Goal: Task Accomplishment & Management: Use online tool/utility

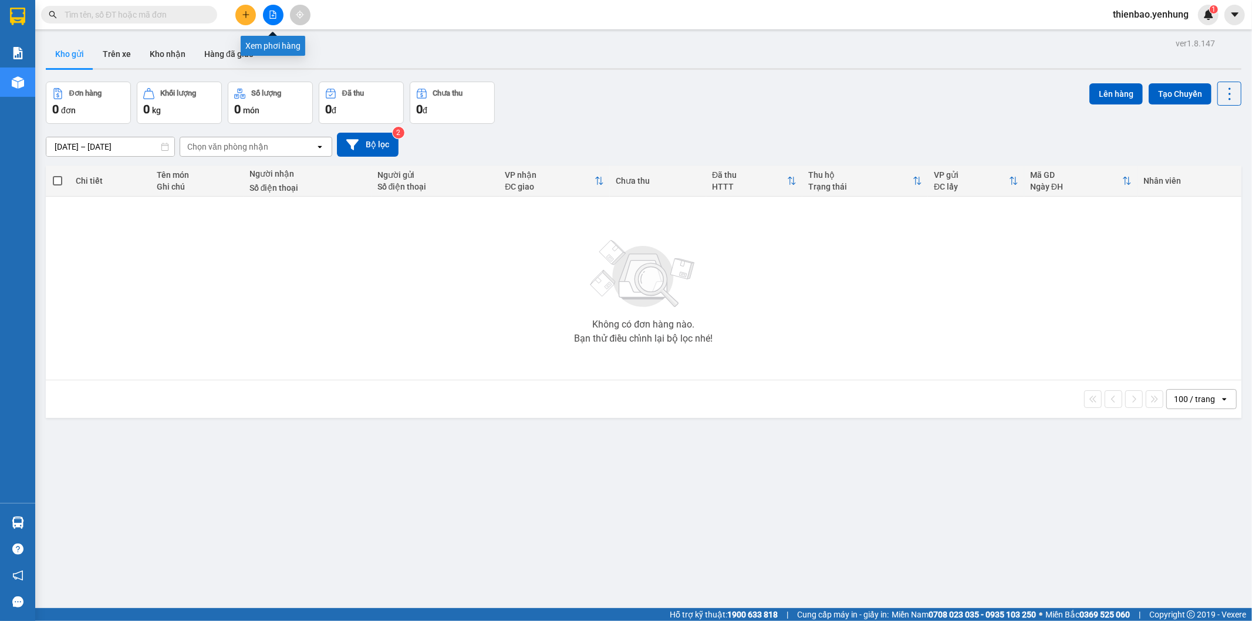
drag, startPoint x: 277, startPoint y: 16, endPoint x: 268, endPoint y: 18, distance: 9.0
click at [268, 18] on button at bounding box center [273, 15] width 21 height 21
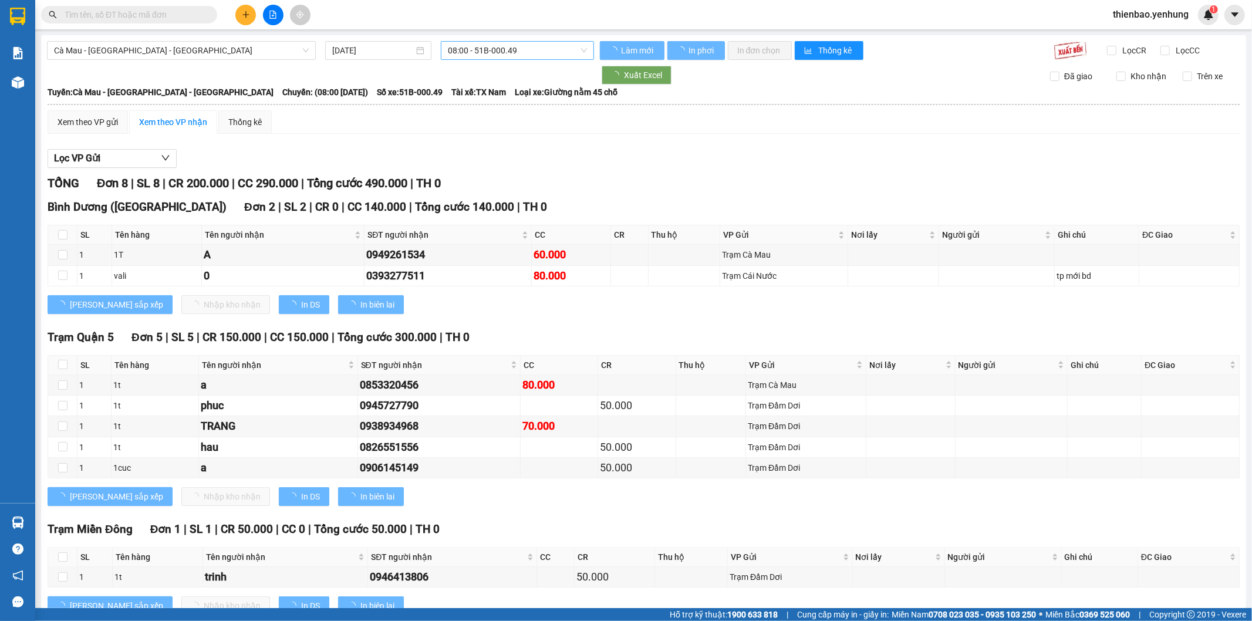
click at [471, 49] on span "08:00 - 51B-000.49" at bounding box center [517, 51] width 139 height 18
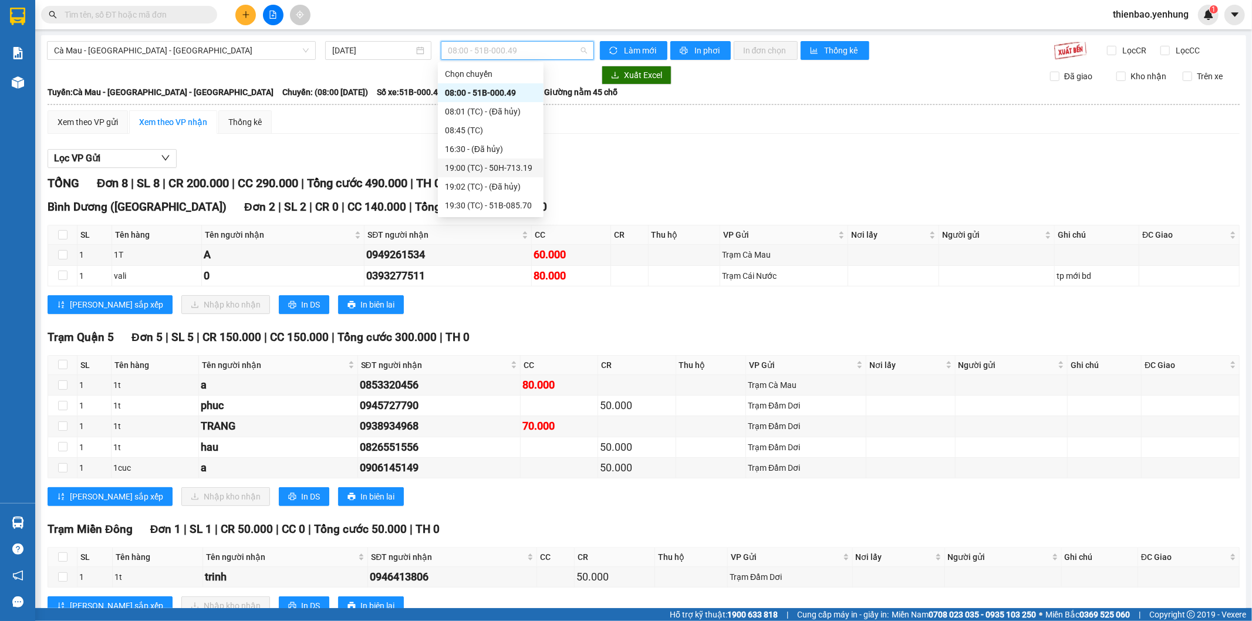
click at [471, 166] on div "19:00 (TC) - 50H-713.19" at bounding box center [491, 167] width 92 height 13
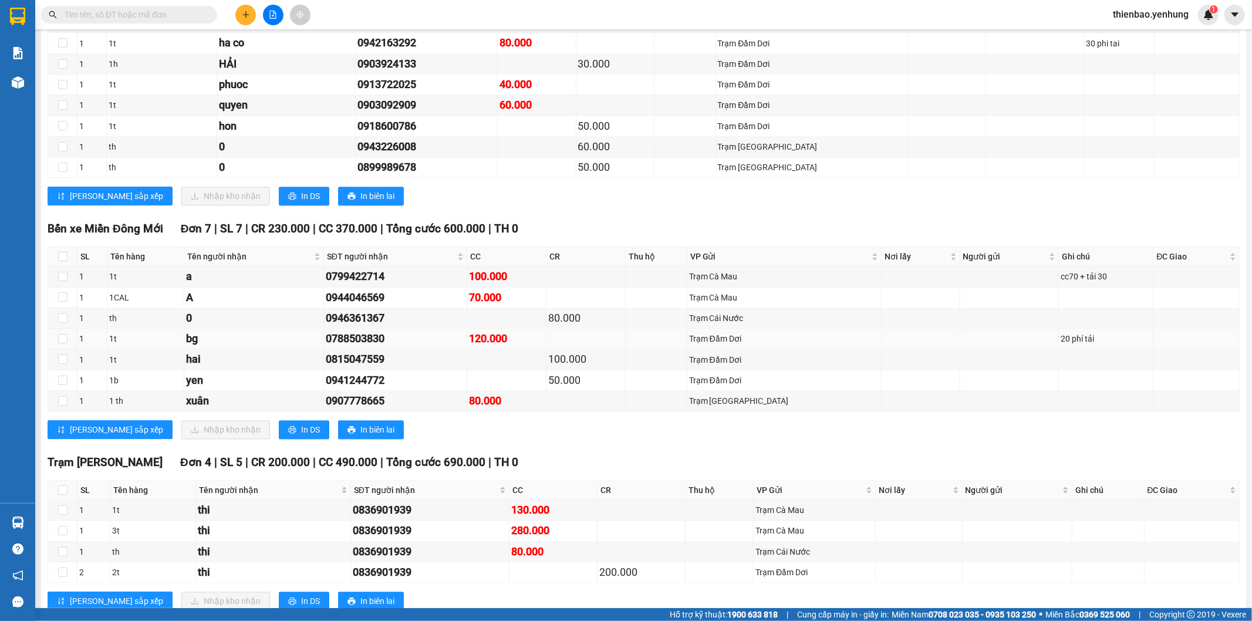
scroll to position [2258, 0]
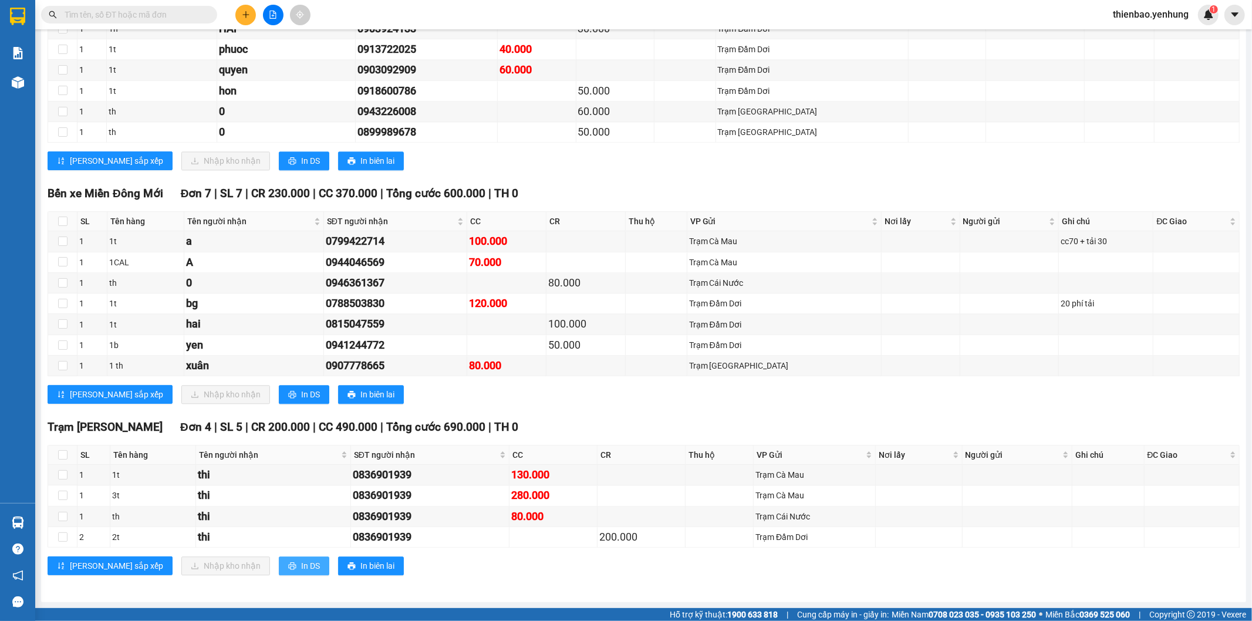
click at [301, 561] on span "In DS" at bounding box center [310, 566] width 19 height 13
